Goal: Navigation & Orientation: Find specific page/section

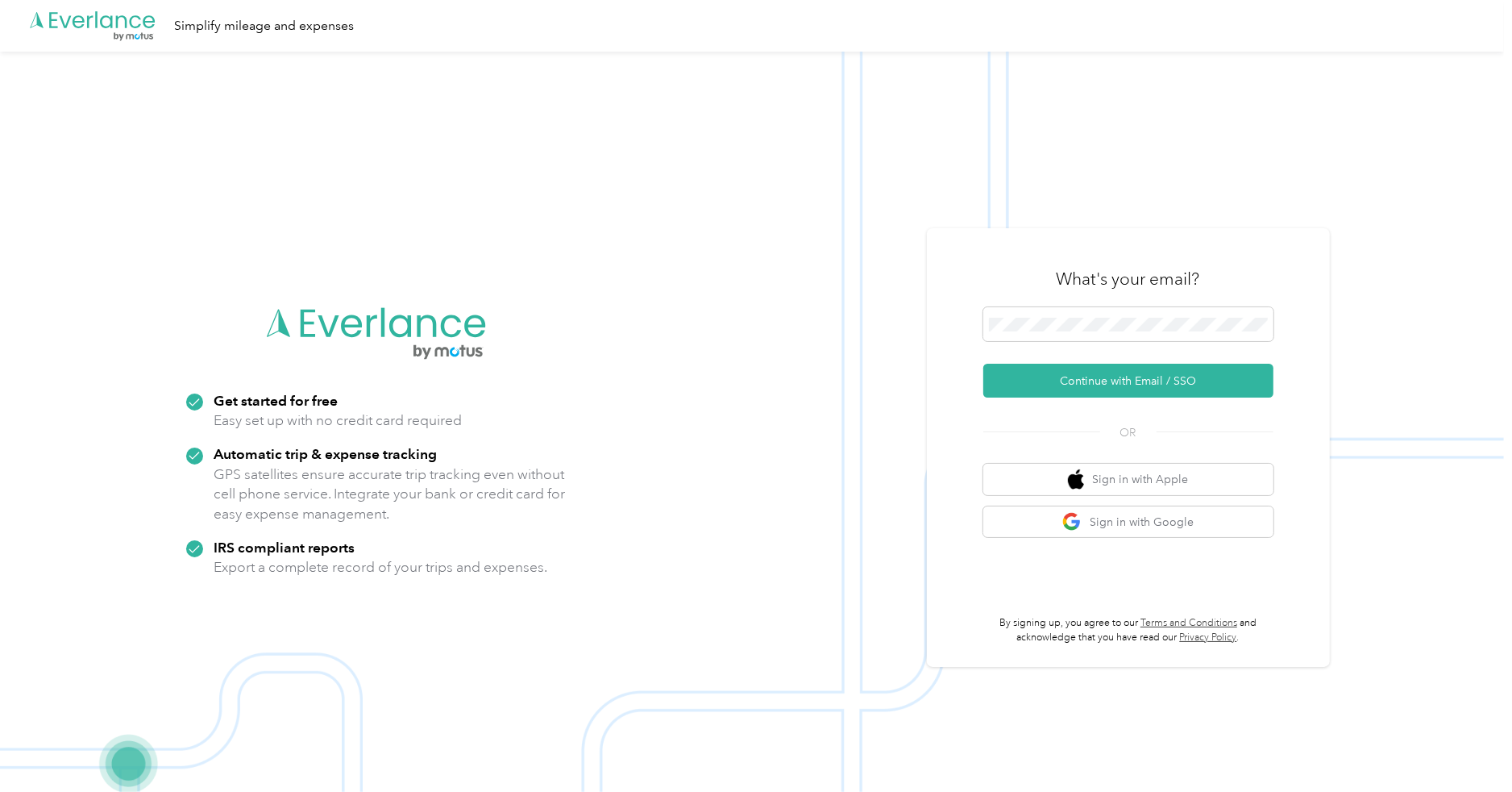
click at [1106, 362] on form "Continue with Email / SSO" at bounding box center [1128, 352] width 290 height 91
drag, startPoint x: 1111, startPoint y: 373, endPoint x: 1151, endPoint y: 400, distance: 48.3
click at [1112, 374] on button "Continue with Email / SSO" at bounding box center [1128, 380] width 290 height 34
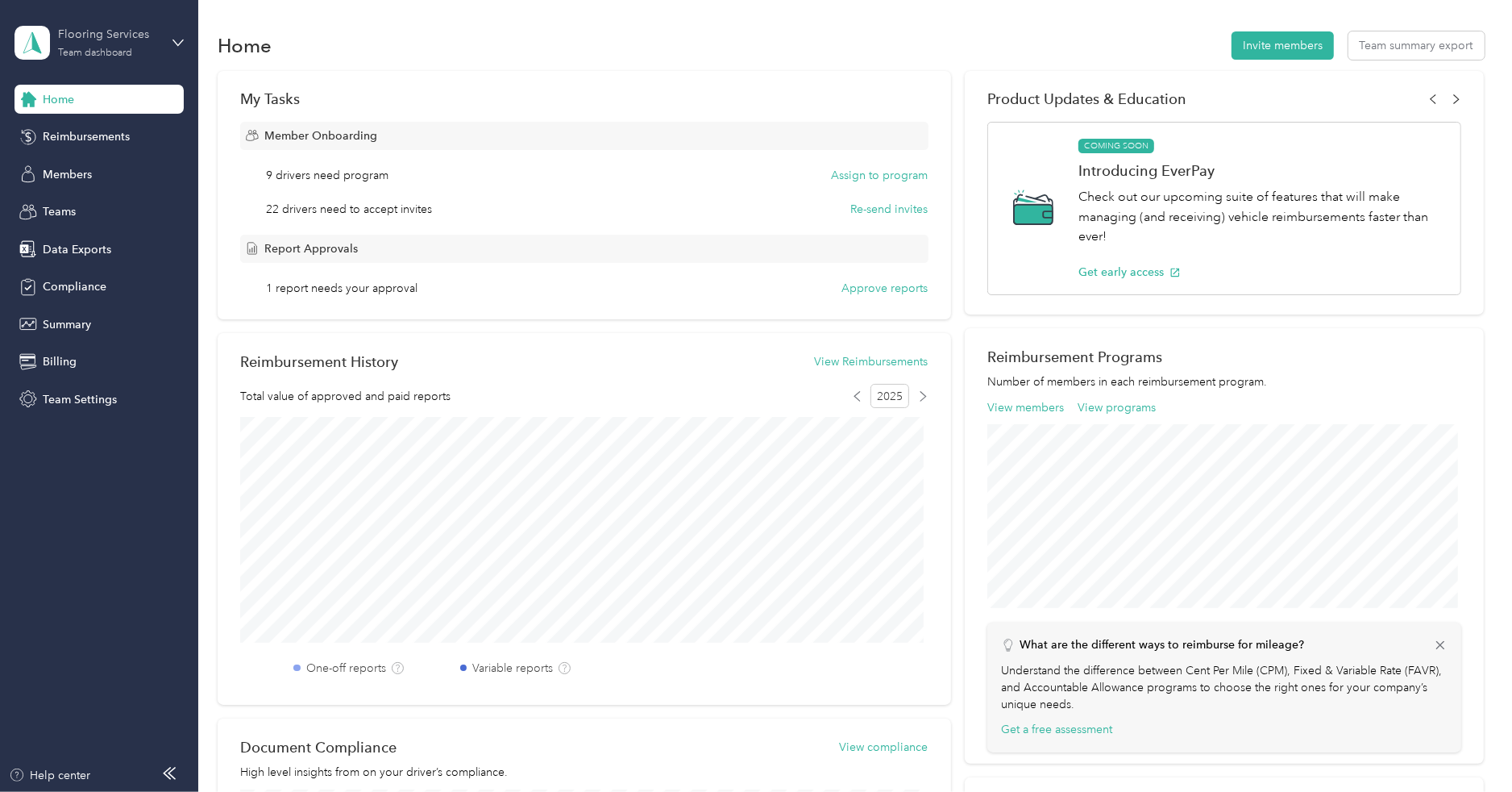
click at [86, 40] on div "Flooring Services" at bounding box center [108, 34] width 101 height 17
click at [94, 163] on div "Personal dashboard" at bounding box center [80, 169] width 102 height 17
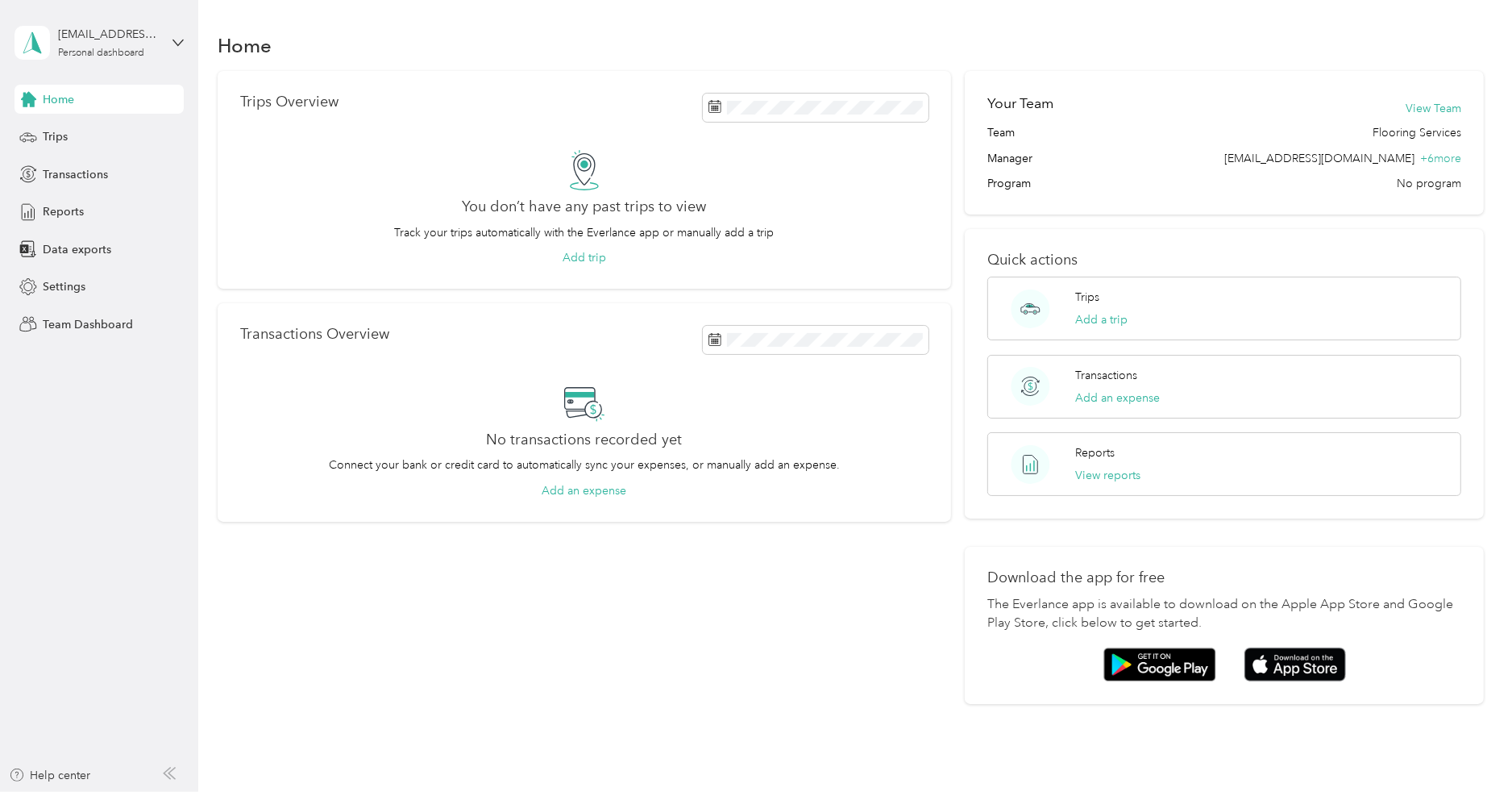
click at [582, 71] on div "Trips Overview You don’t have any past trips to view Track your trips automatic…" at bounding box center [583, 180] width 732 height 219
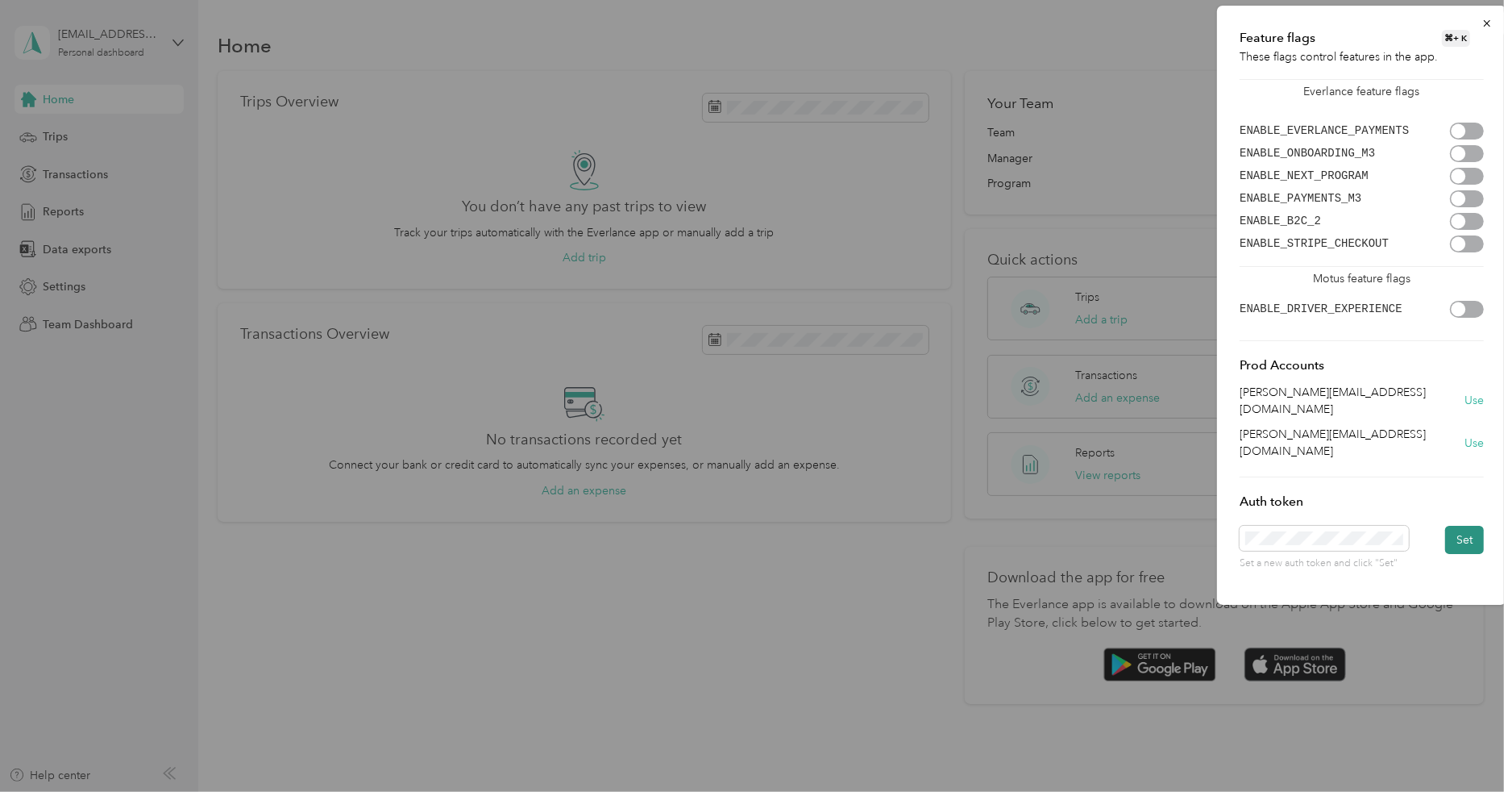
click at [1480, 526] on button "Set" at bounding box center [1465, 540] width 39 height 28
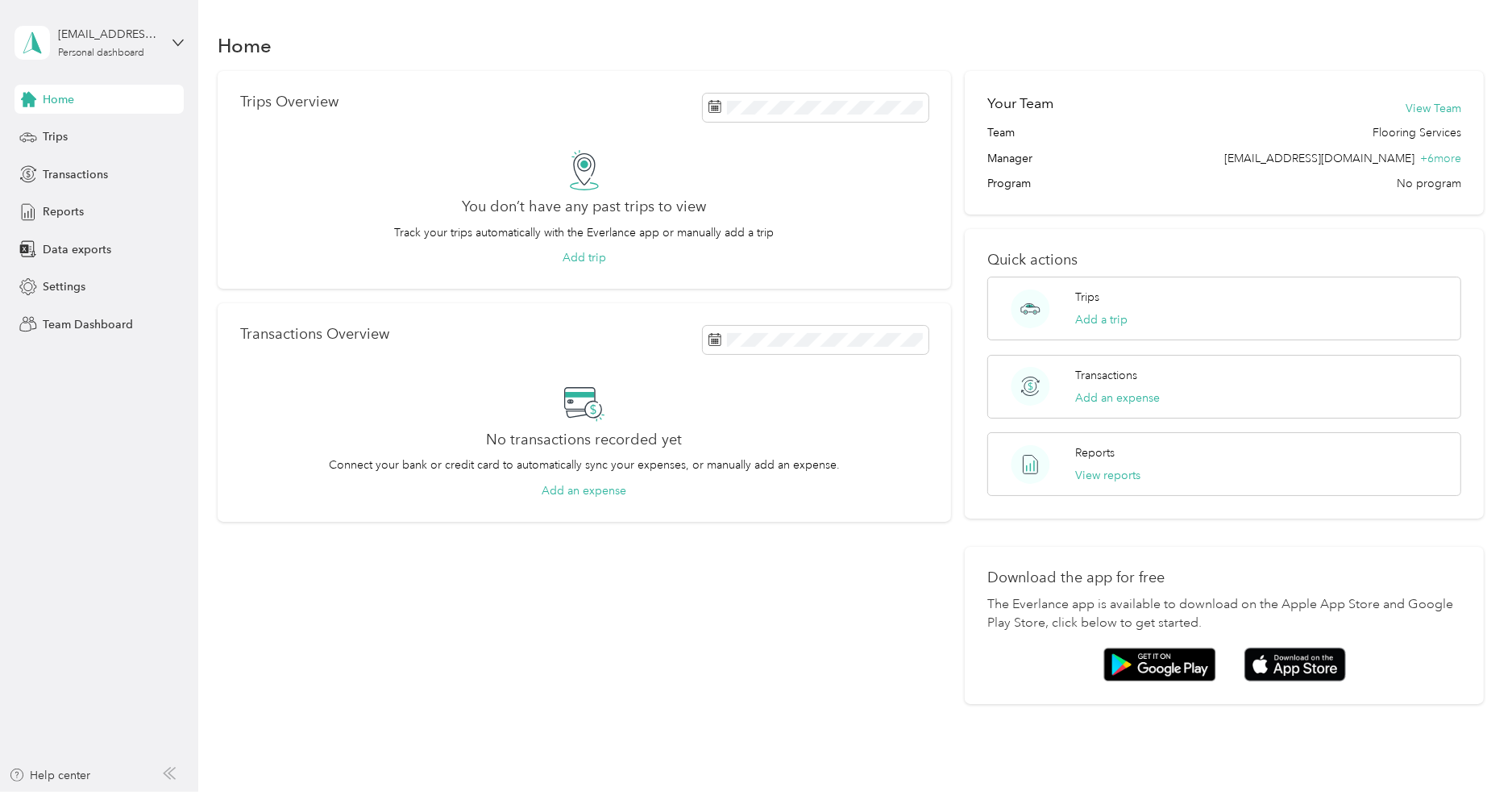
click at [198, 274] on div "Home Trips Overview You don’t have any past trips to view Track your trips auto…" at bounding box center [851, 396] width 1305 height 792
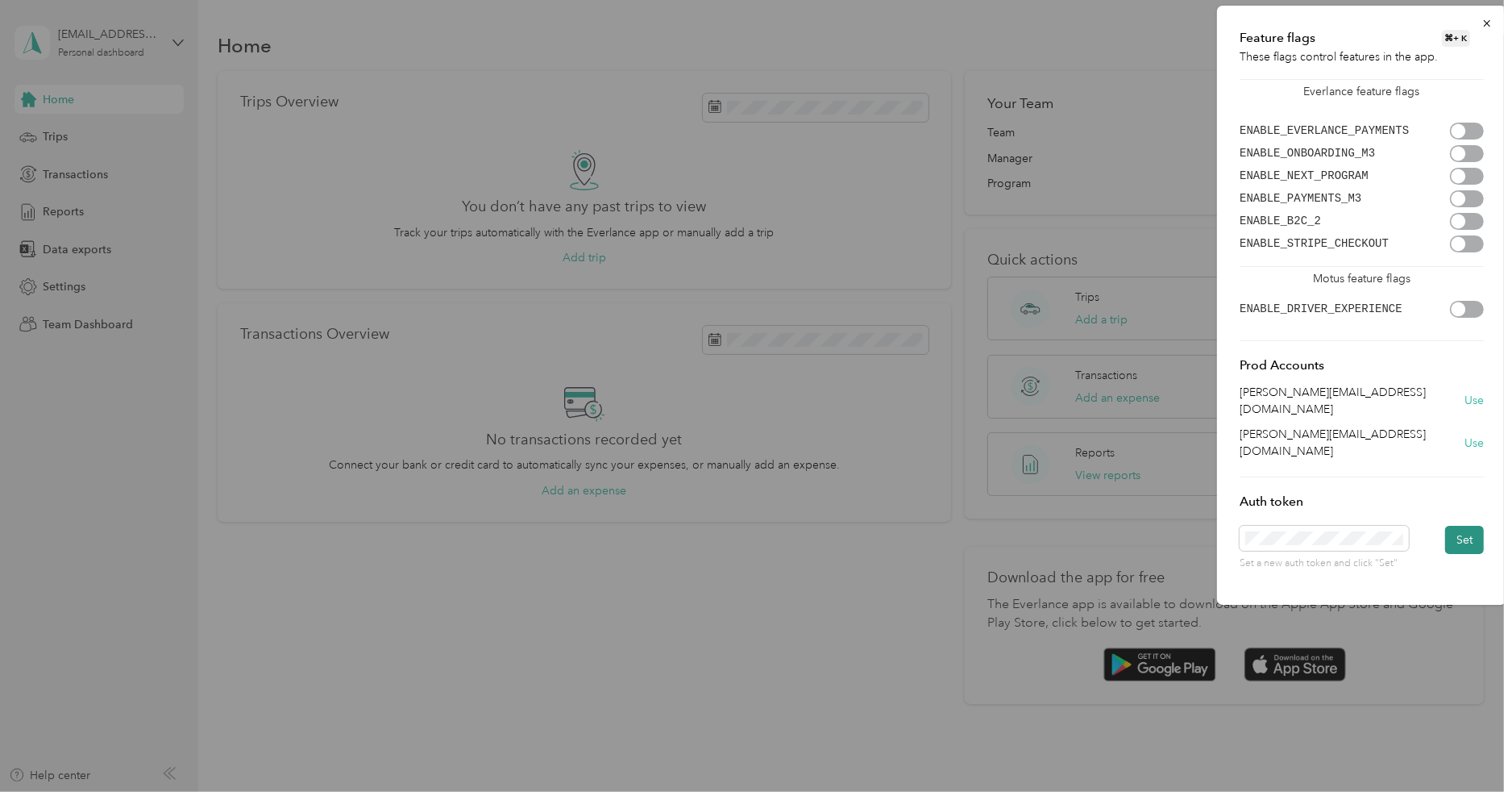
click at [1469, 526] on button "Set" at bounding box center [1465, 540] width 39 height 28
